Goal: Transaction & Acquisition: Purchase product/service

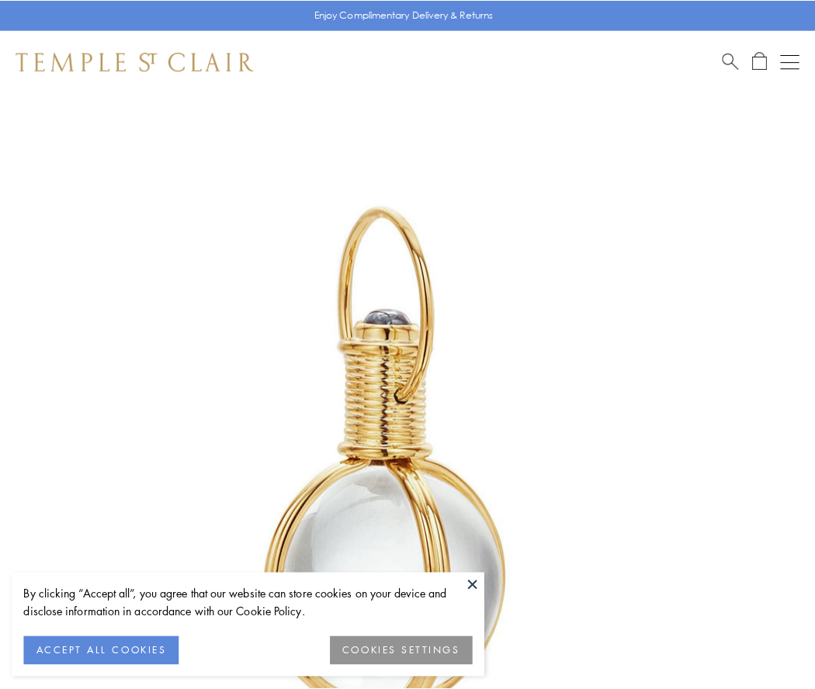
scroll to position [405, 0]
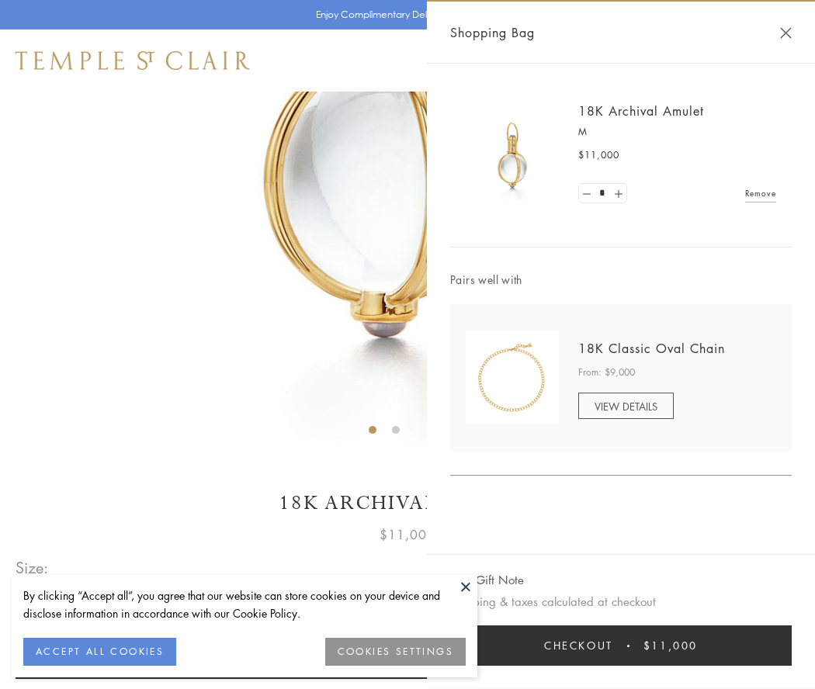
click at [621, 646] on button "Checkout $11,000" at bounding box center [620, 646] width 341 height 40
